Goal: Transaction & Acquisition: Purchase product/service

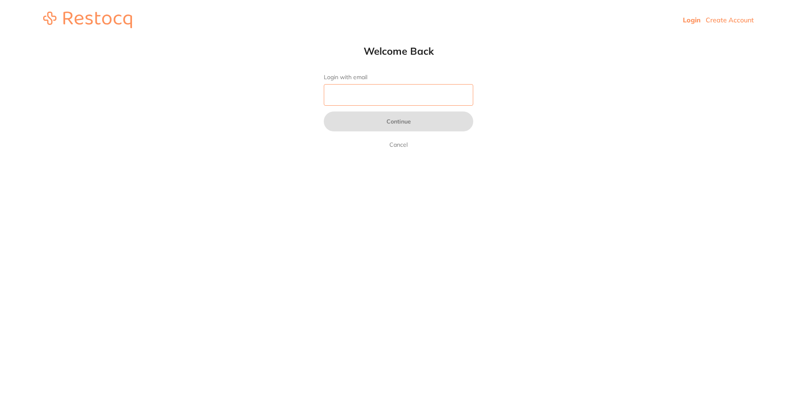
click at [354, 101] on input "Login with email" at bounding box center [398, 95] width 149 height 22
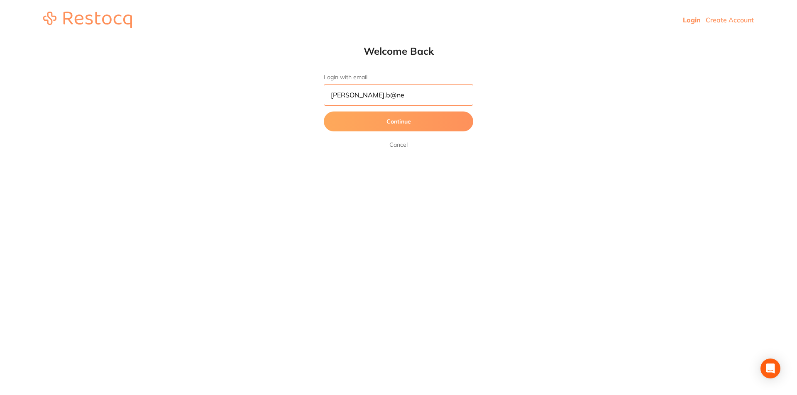
click at [382, 92] on input "[PERSON_NAME].b@ne" at bounding box center [398, 95] width 149 height 22
type input "[PERSON_NAME][EMAIL_ADDRESS][DOMAIN_NAME]"
click at [366, 122] on button "Continue" at bounding box center [398, 122] width 149 height 20
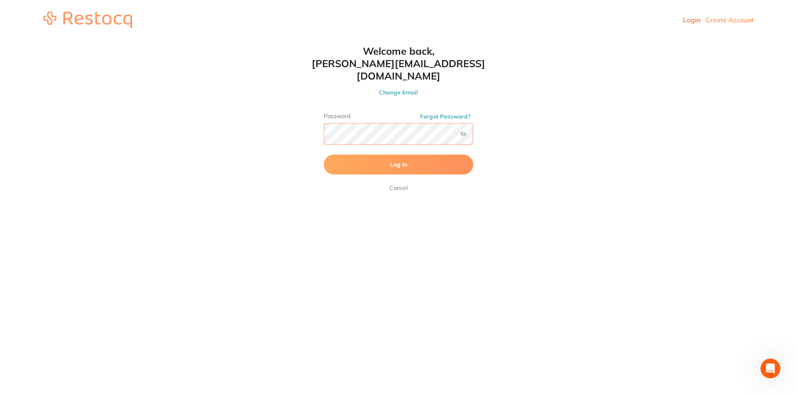
click at [324, 155] on button "Log In" at bounding box center [398, 165] width 149 height 20
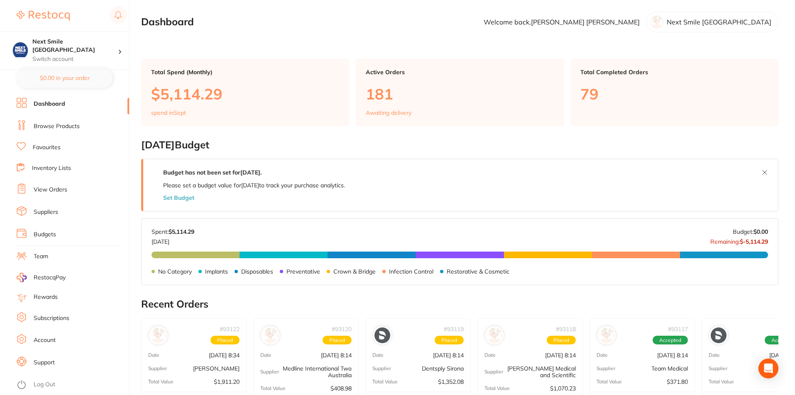
click at [41, 122] on link "Browse Products" at bounding box center [57, 126] width 46 height 8
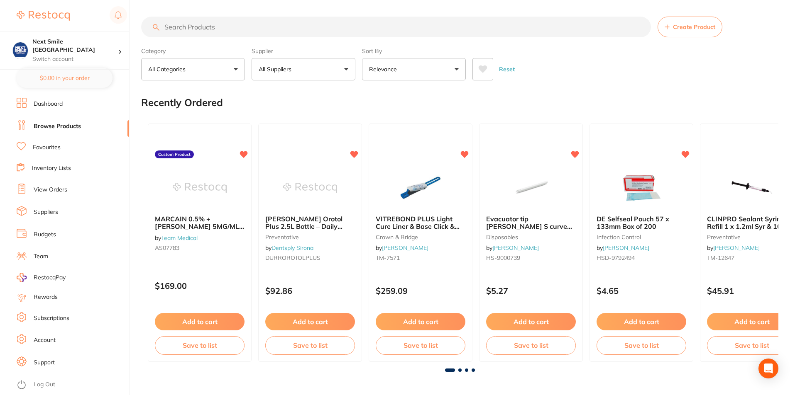
click at [332, 77] on button "All Suppliers" at bounding box center [303, 69] width 104 height 22
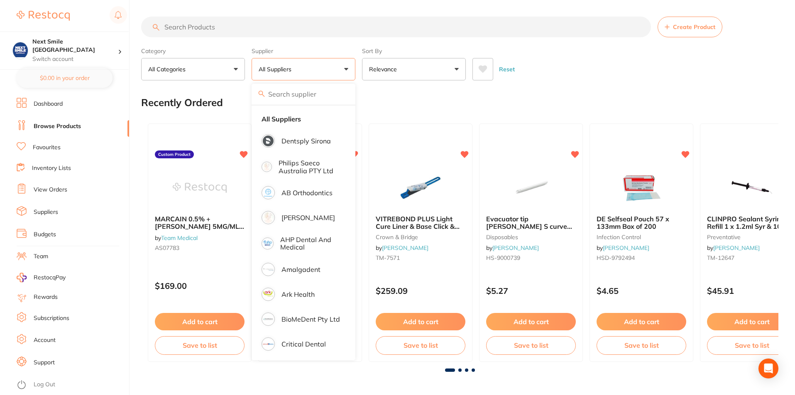
click at [344, 71] on button "All Suppliers" at bounding box center [303, 69] width 104 height 22
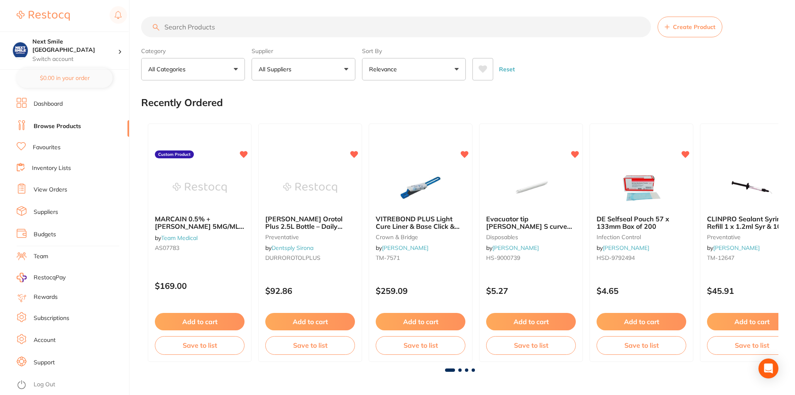
scroll to position [41, 0]
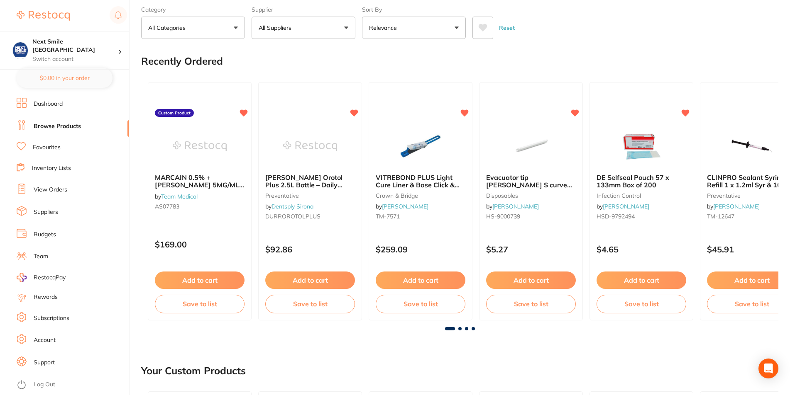
click at [350, 27] on button "All Suppliers" at bounding box center [303, 28] width 104 height 22
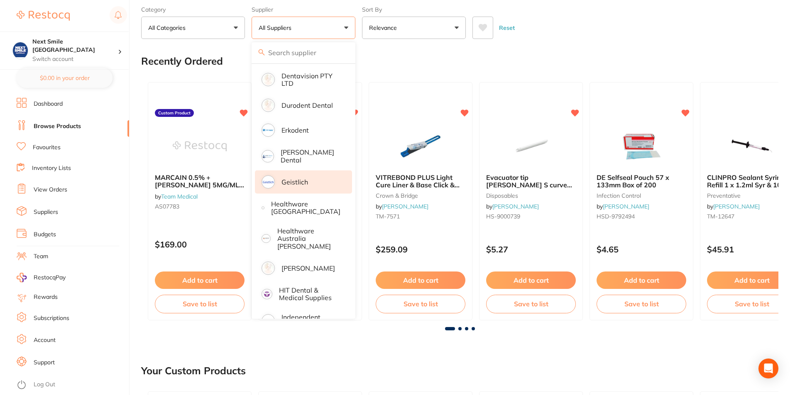
scroll to position [312, 0]
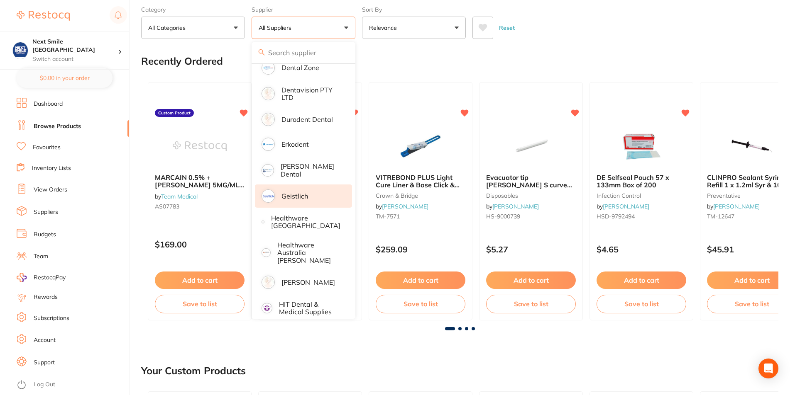
click at [300, 193] on p "Geistlich" at bounding box center [294, 196] width 27 height 7
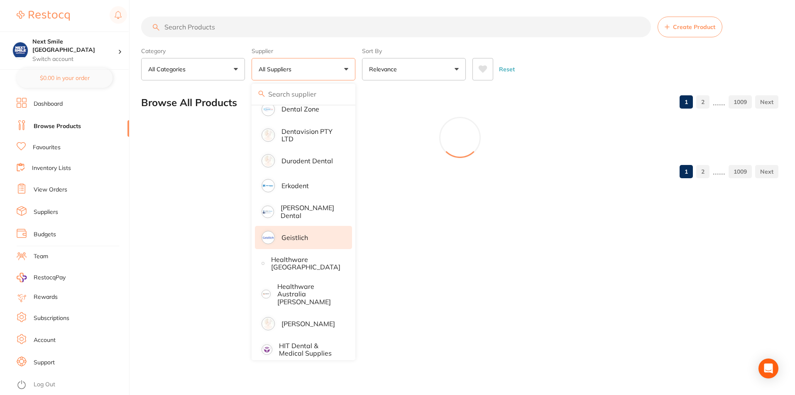
scroll to position [0, 0]
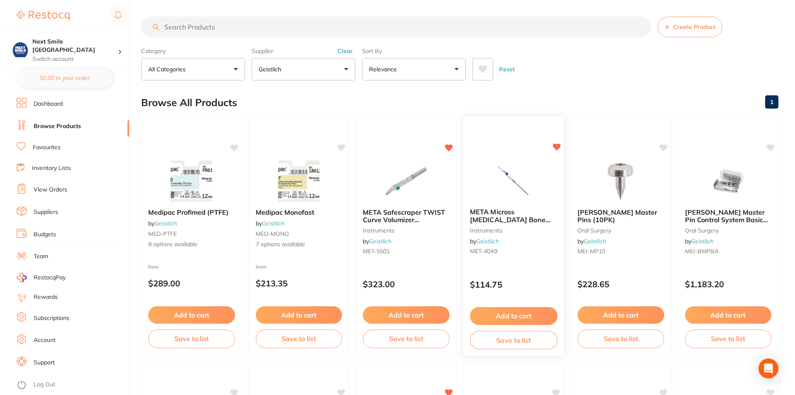
click at [521, 307] on button "Add to cart" at bounding box center [513, 316] width 88 height 18
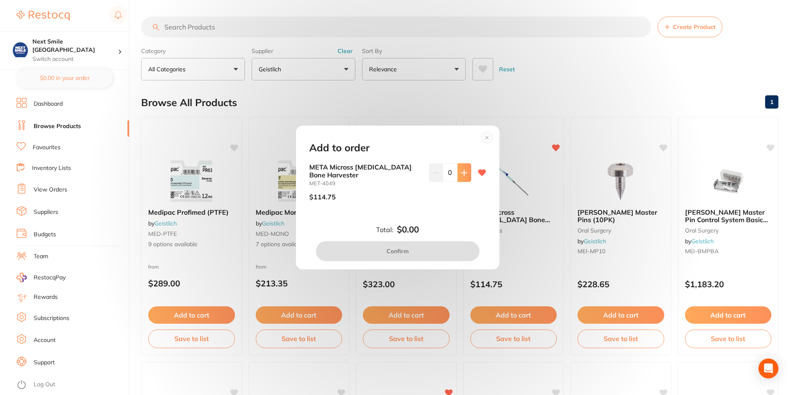
click at [466, 171] on button at bounding box center [464, 172] width 14 height 18
type input "2"
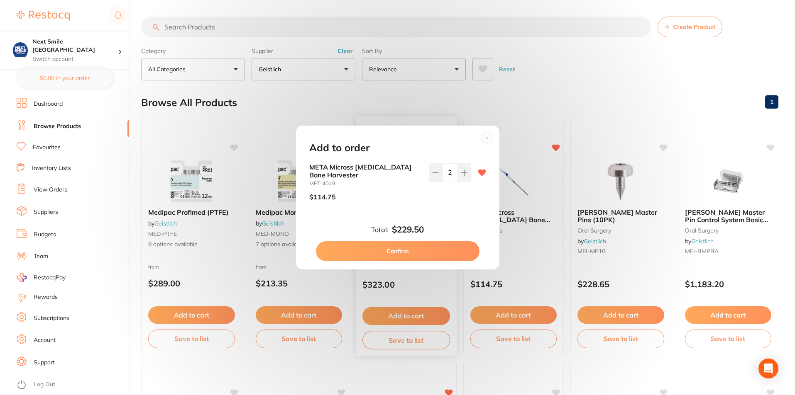
click at [432, 249] on button "Confirm" at bounding box center [397, 252] width 163 height 20
checkbox input "false"
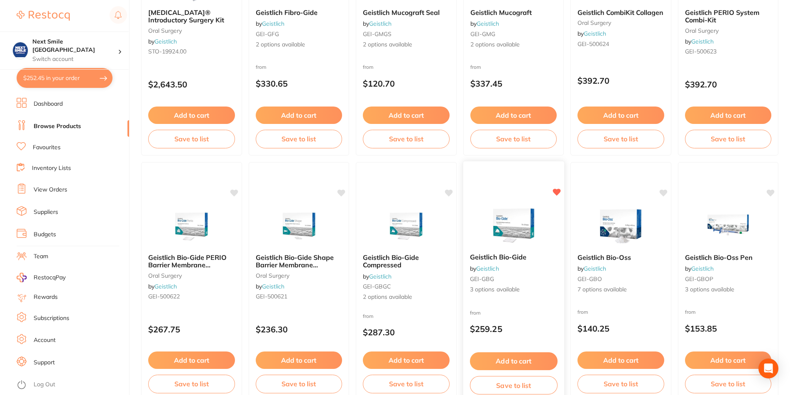
scroll to position [456, 0]
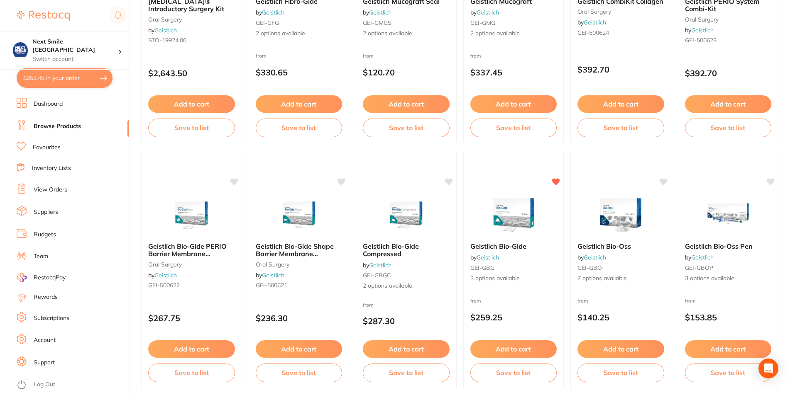
drag, startPoint x: 506, startPoint y: 349, endPoint x: 505, endPoint y: 356, distance: 6.7
click at [506, 354] on button "Add to cart" at bounding box center [513, 349] width 87 height 17
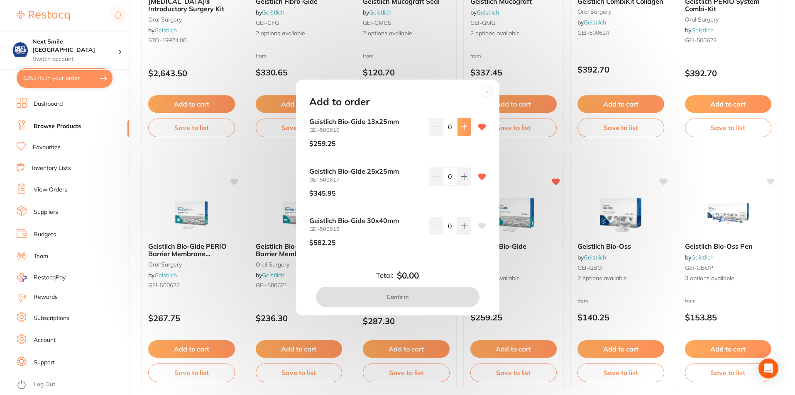
click at [465, 127] on icon at bounding box center [463, 126] width 5 height 5
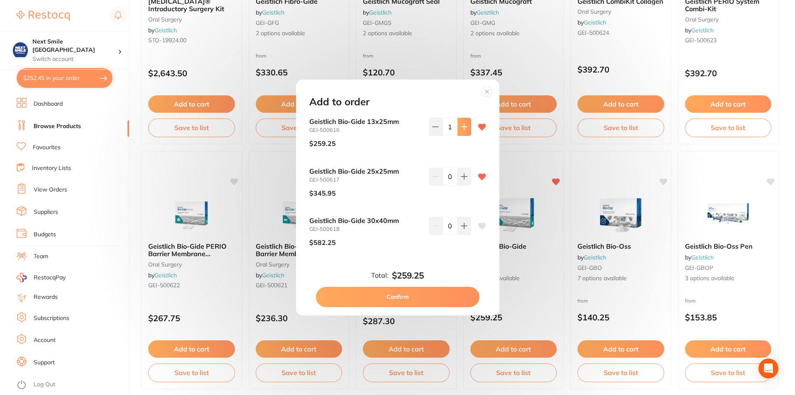
click at [465, 128] on icon at bounding box center [464, 127] width 7 height 7
type input "2"
click at [436, 293] on button "Confirm" at bounding box center [397, 297] width 163 height 20
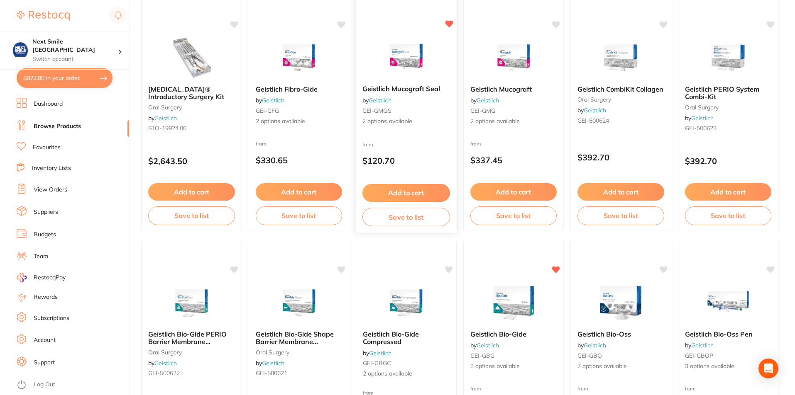
scroll to position [373, 0]
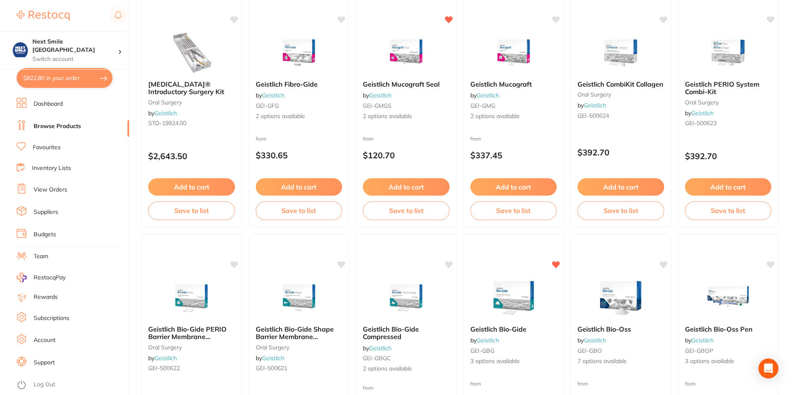
click at [76, 85] on button "$822.80 in your order" at bounding box center [65, 78] width 96 height 20
checkbox input "true"
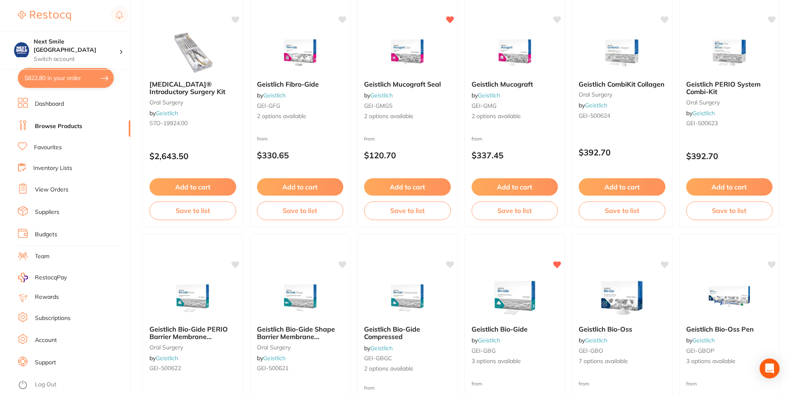
scroll to position [0, 0]
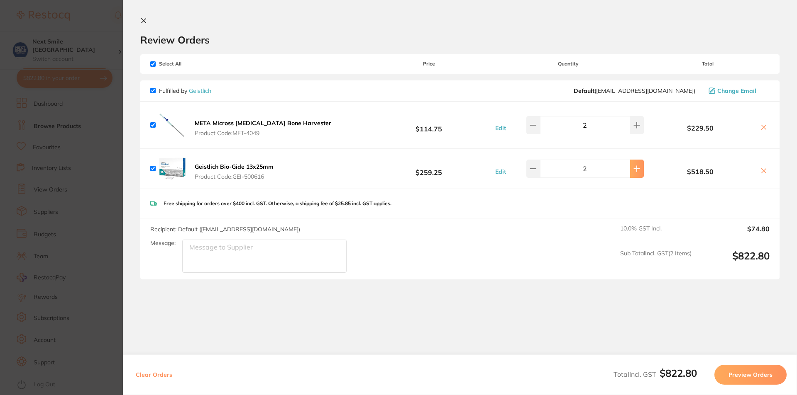
click at [637, 178] on button at bounding box center [637, 169] width 14 height 18
click at [537, 174] on button at bounding box center [533, 169] width 14 height 18
type input "2"
click at [747, 373] on button "Preview Orders" at bounding box center [750, 375] width 72 height 20
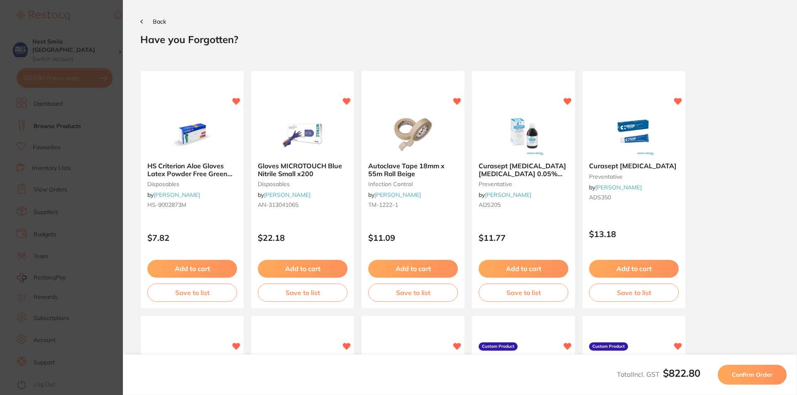
click at [746, 372] on span "Confirm Order" at bounding box center [752, 374] width 41 height 7
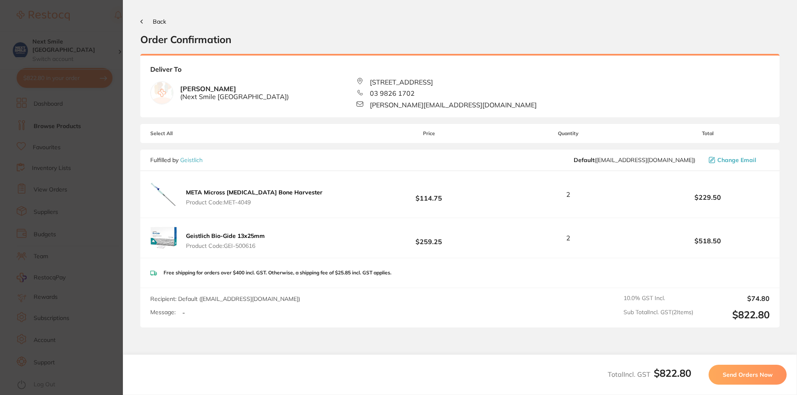
click at [746, 372] on span "Send Orders Now" at bounding box center [747, 374] width 50 height 7
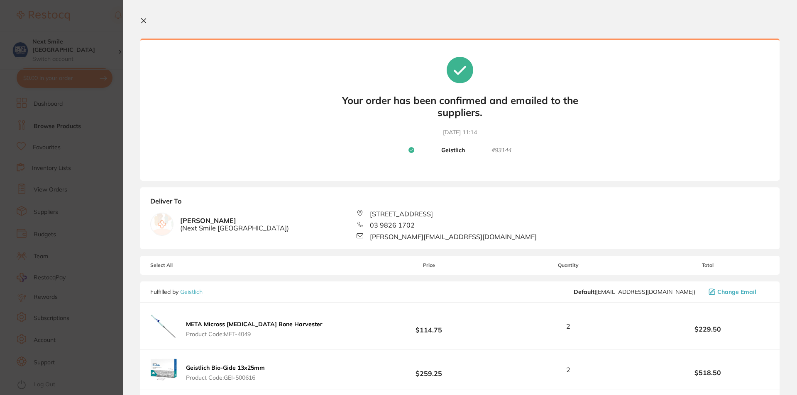
click at [144, 20] on icon at bounding box center [143, 20] width 7 height 7
